Goal: Task Accomplishment & Management: Use online tool/utility

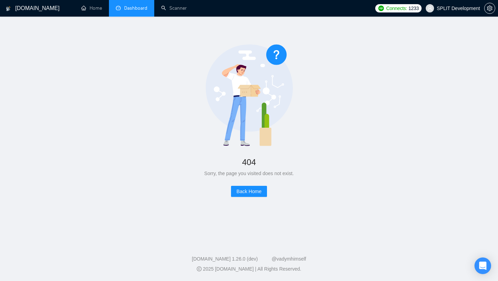
click at [139, 8] on link "Dashboard" at bounding box center [131, 8] width 31 height 6
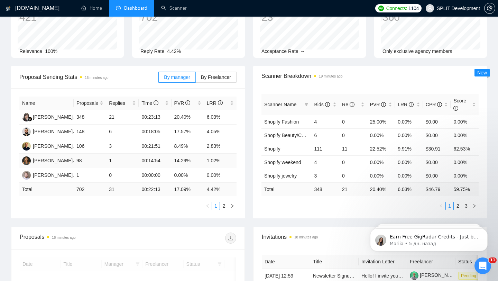
scroll to position [56, 0]
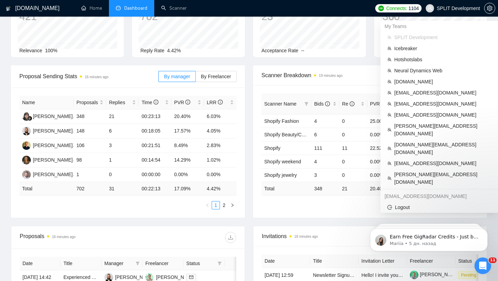
click at [441, 8] on span "SPLIT Development" at bounding box center [458, 8] width 43 height 0
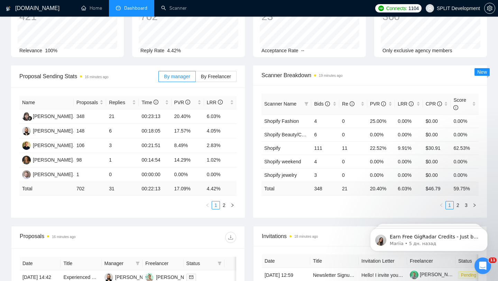
click at [446, 8] on span "SPLIT Development" at bounding box center [458, 8] width 43 height 0
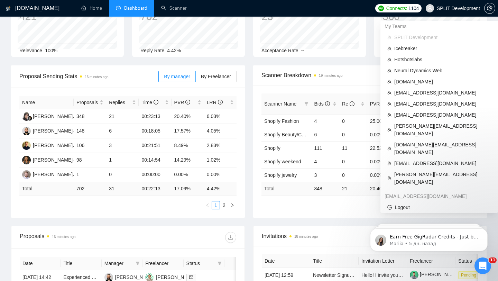
click at [442, 8] on span "SPLIT Development" at bounding box center [458, 8] width 43 height 0
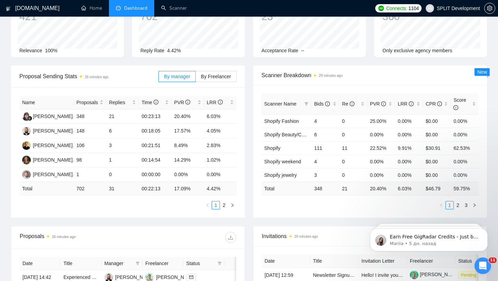
scroll to position [0, 0]
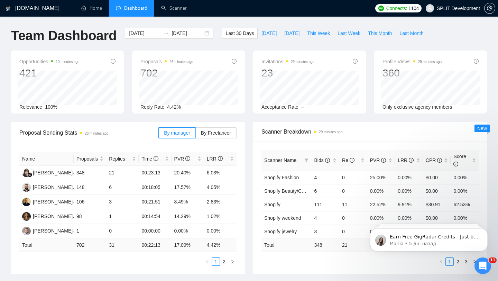
click at [442, 8] on span "SPLIT Development" at bounding box center [458, 8] width 43 height 0
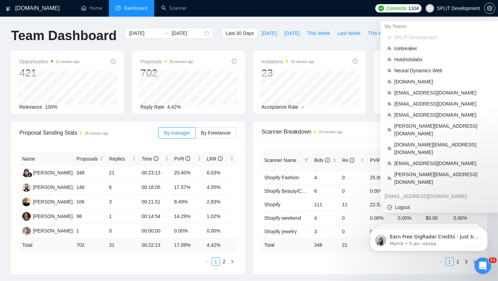
click at [456, 8] on span "SPLIT Development" at bounding box center [458, 8] width 43 height 0
click at [413, 141] on span "[DOMAIN_NAME][EMAIL_ADDRESS][DOMAIN_NAME]" at bounding box center [442, 148] width 97 height 15
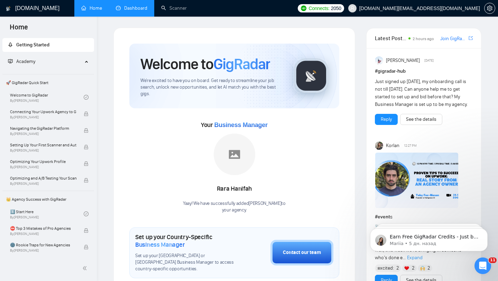
click at [138, 11] on link "Dashboard" at bounding box center [131, 8] width 31 height 6
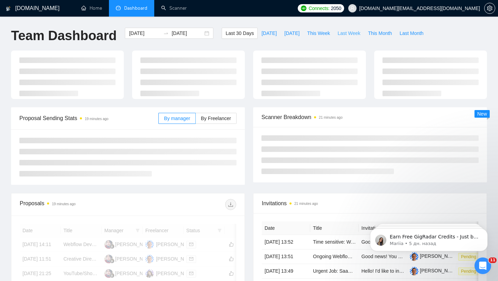
click at [352, 37] on button "Last Week" at bounding box center [349, 33] width 30 height 11
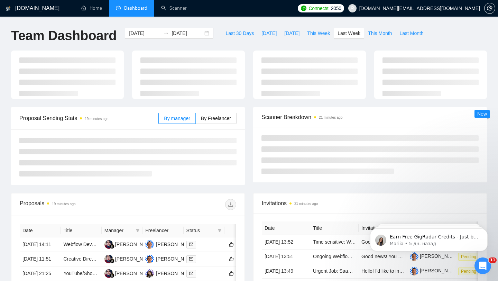
type input "[DATE]"
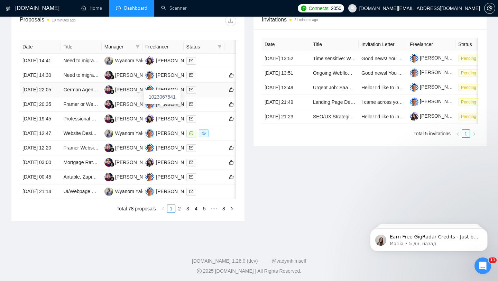
scroll to position [275, 0]
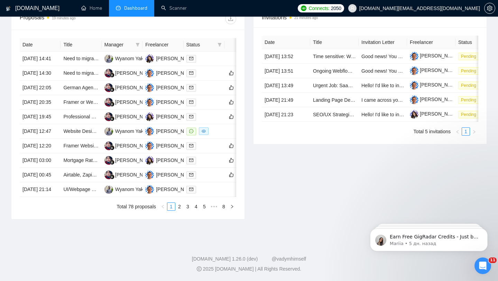
click at [216, 44] on div "Status" at bounding box center [204, 45] width 35 height 8
click at [221, 44] on icon "filter" at bounding box center [220, 45] width 4 height 4
click at [196, 54] on span "Chat" at bounding box center [202, 58] width 33 height 8
checkbox input "true"
click at [246, 84] on div "Proposals 19 minutes ago Date Title Manager Freelancer Status [DATE] 14:41 Need…" at bounding box center [128, 113] width 242 height 212
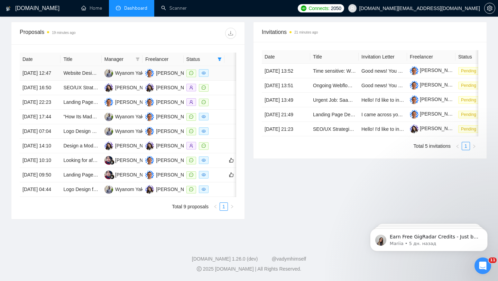
click at [222, 66] on td at bounding box center [204, 73] width 41 height 15
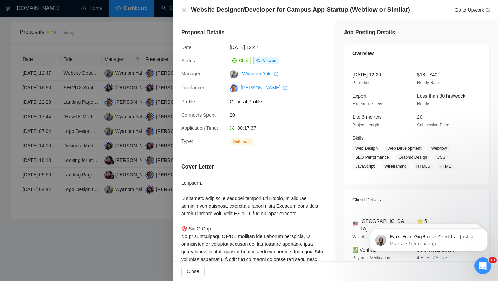
click at [118, 143] on div at bounding box center [249, 140] width 498 height 281
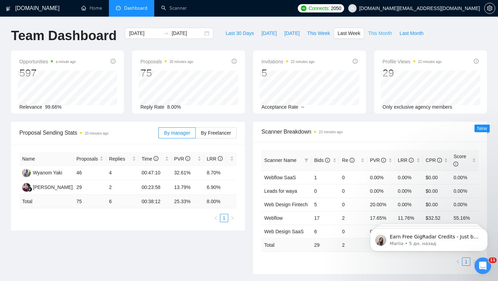
click at [385, 31] on span "This Month" at bounding box center [380, 33] width 24 height 8
type input "[DATE]"
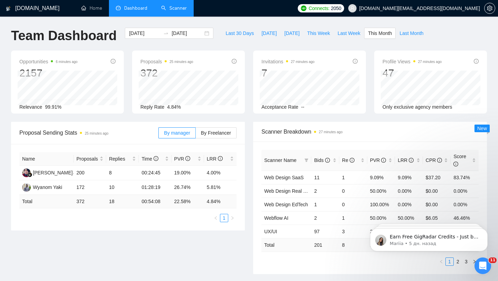
click at [177, 9] on link "Scanner" at bounding box center [174, 8] width 26 height 6
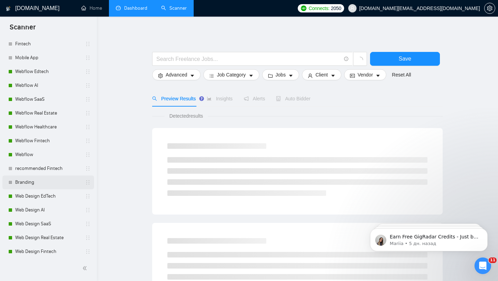
scroll to position [106, 0]
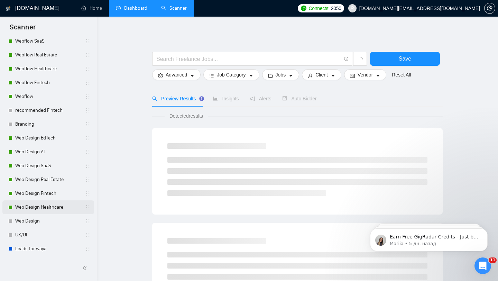
click at [54, 209] on link "Web Design Healthcare" at bounding box center [48, 207] width 66 height 14
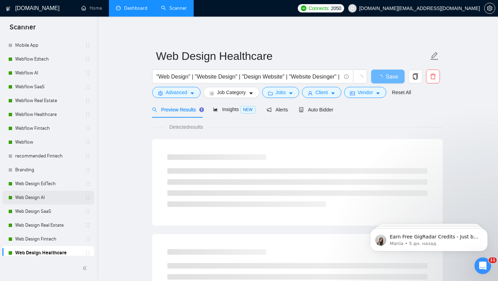
scroll to position [106, 0]
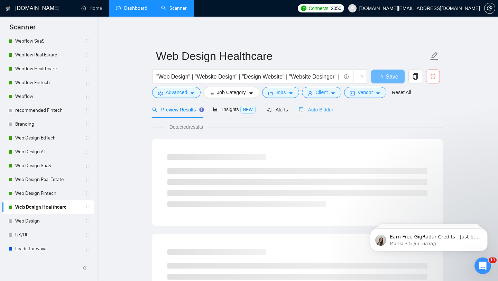
click at [322, 114] on div "Auto Bidder" at bounding box center [316, 109] width 34 height 16
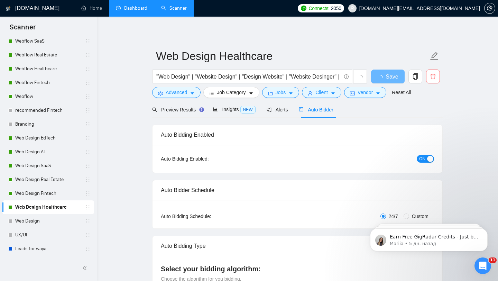
click at [128, 10] on link "Dashboard" at bounding box center [131, 8] width 31 height 6
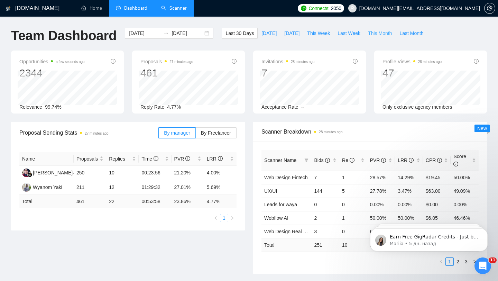
click at [388, 35] on span "This Month" at bounding box center [380, 33] width 24 height 8
type input "[DATE]"
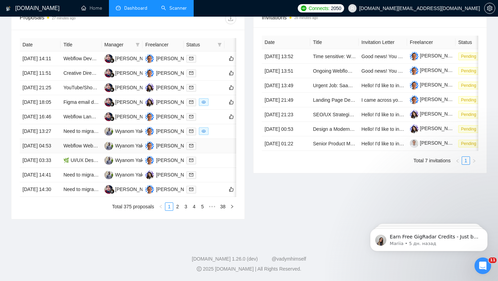
scroll to position [341, 0]
